Goal: Navigation & Orientation: Find specific page/section

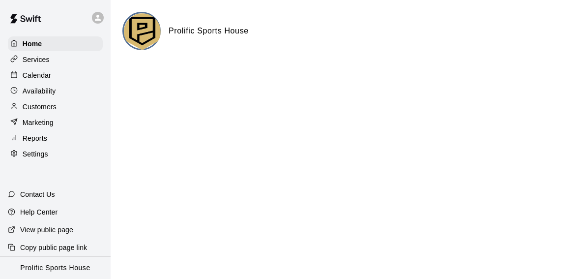
click at [49, 77] on p "Calendar" at bounding box center [37, 75] width 28 height 10
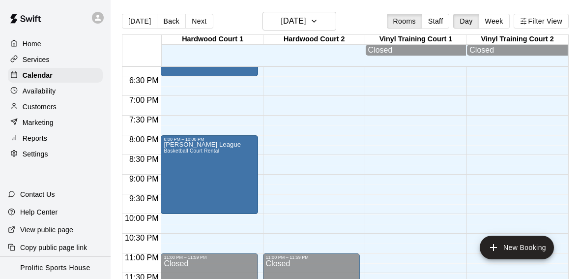
scroll to position [720, 0]
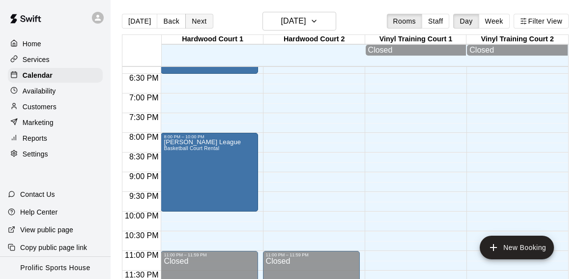
click at [196, 18] on button "Next" at bounding box center [199, 21] width 28 height 15
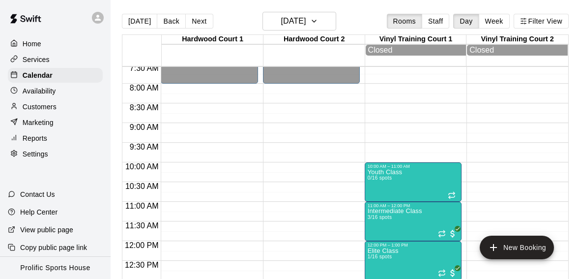
scroll to position [299, 0]
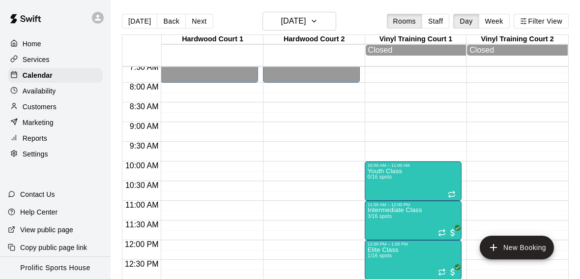
click at [103, 10] on div at bounding box center [100, 18] width 21 height 20
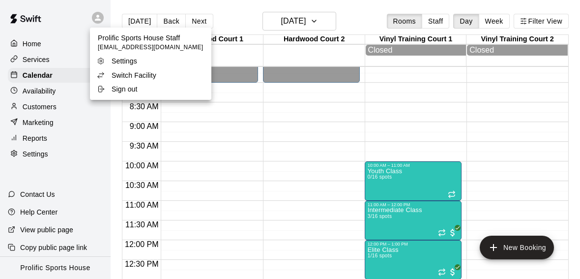
click at [129, 72] on p "Switch Facility" at bounding box center [134, 75] width 45 height 10
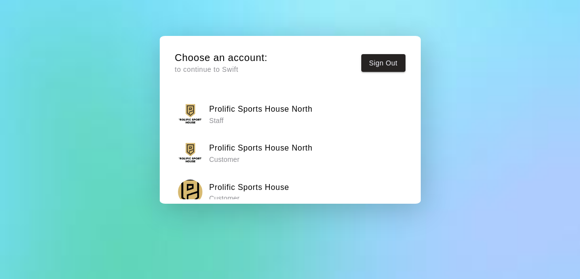
click at [269, 108] on h6 "Prolific Sports House North" at bounding box center [260, 109] width 103 height 13
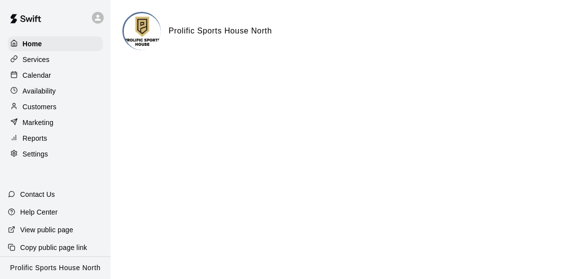
click at [48, 73] on p "Calendar" at bounding box center [37, 75] width 28 height 10
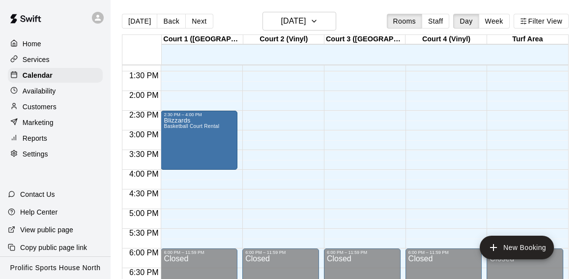
scroll to position [519, 0]
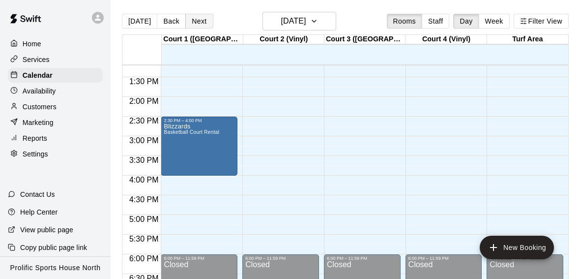
click at [197, 23] on button "Next" at bounding box center [199, 21] width 28 height 15
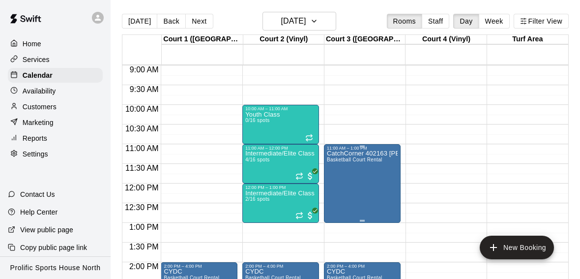
scroll to position [374, 0]
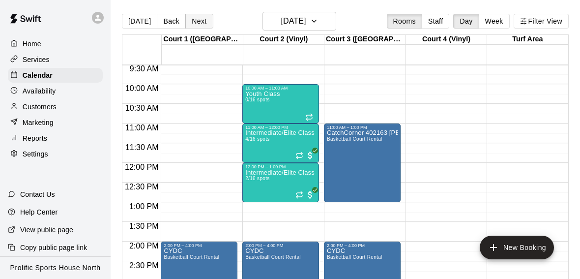
click at [204, 17] on button "Next" at bounding box center [199, 21] width 28 height 15
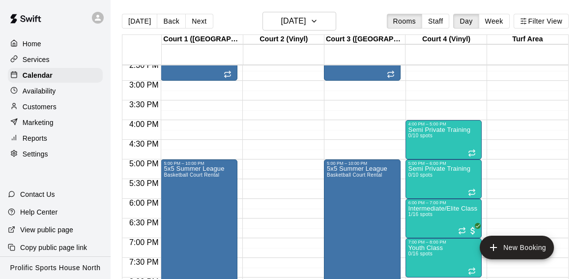
scroll to position [578, 0]
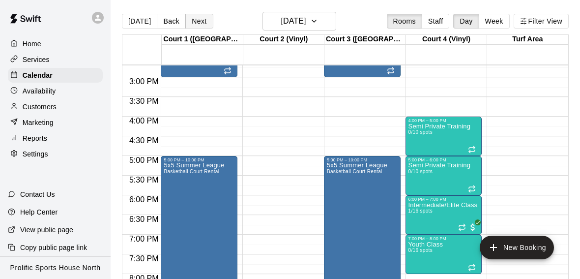
click at [196, 20] on button "Next" at bounding box center [199, 21] width 28 height 15
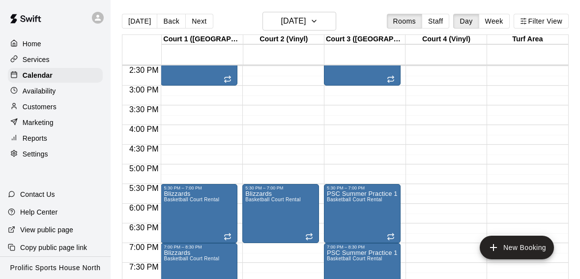
scroll to position [617, 0]
